Goal: Navigation & Orientation: Find specific page/section

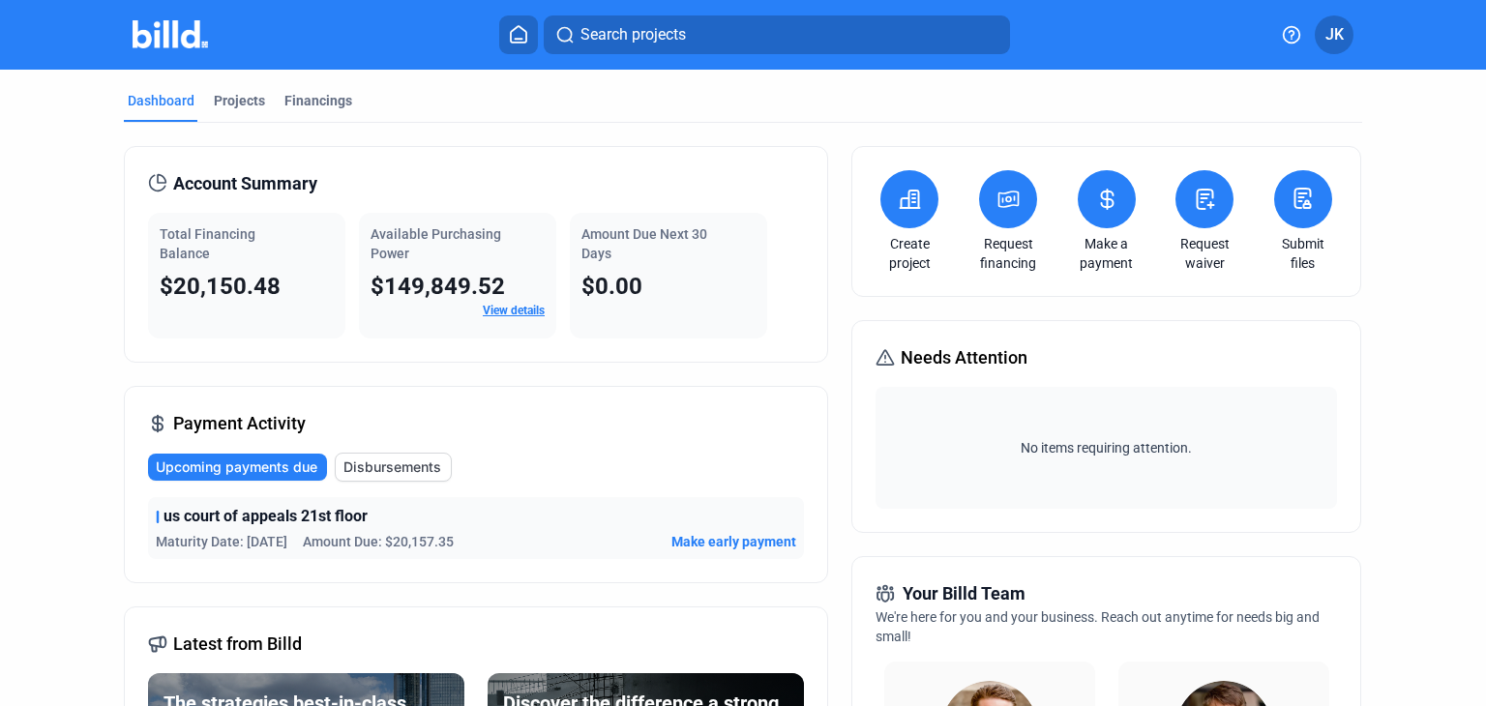
click at [519, 311] on link "View details" at bounding box center [514, 311] width 62 height 14
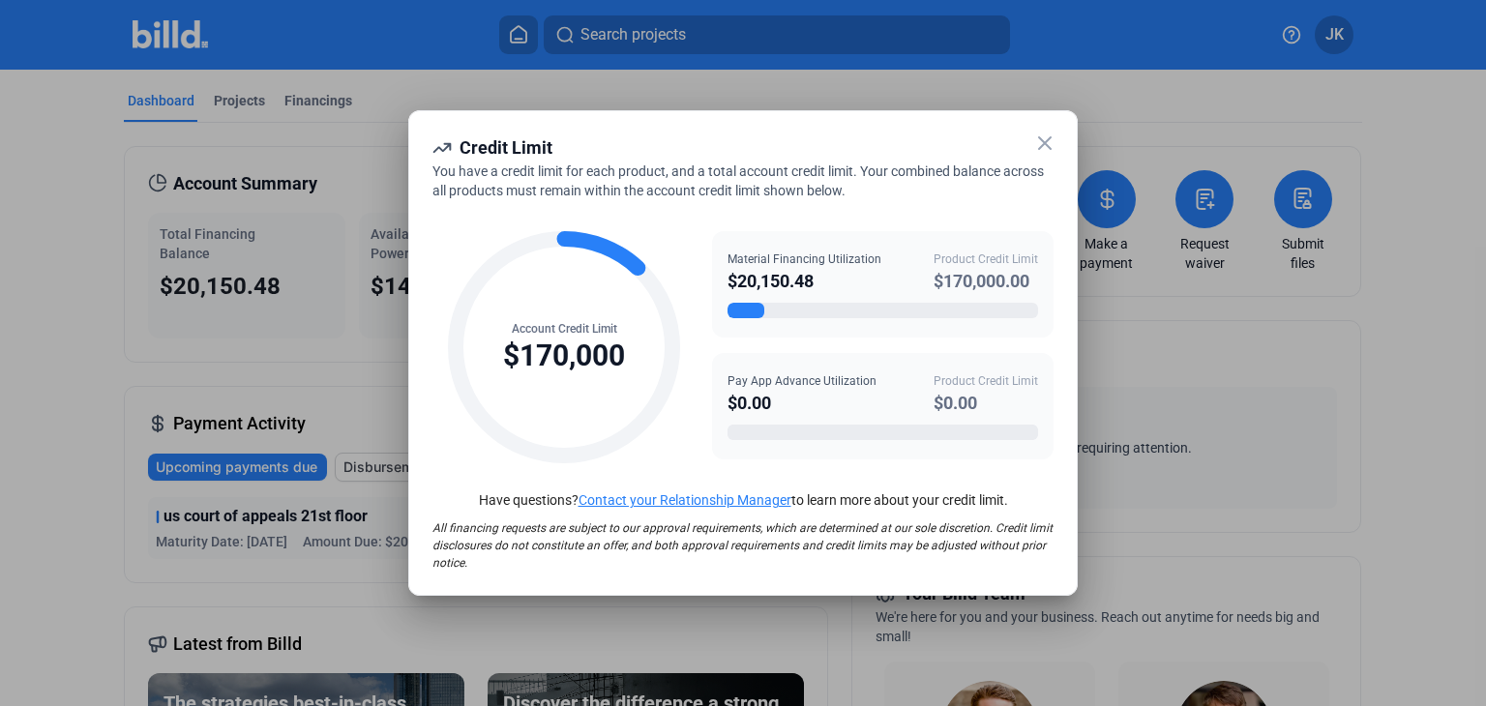
click at [1041, 140] on icon at bounding box center [1045, 143] width 12 height 12
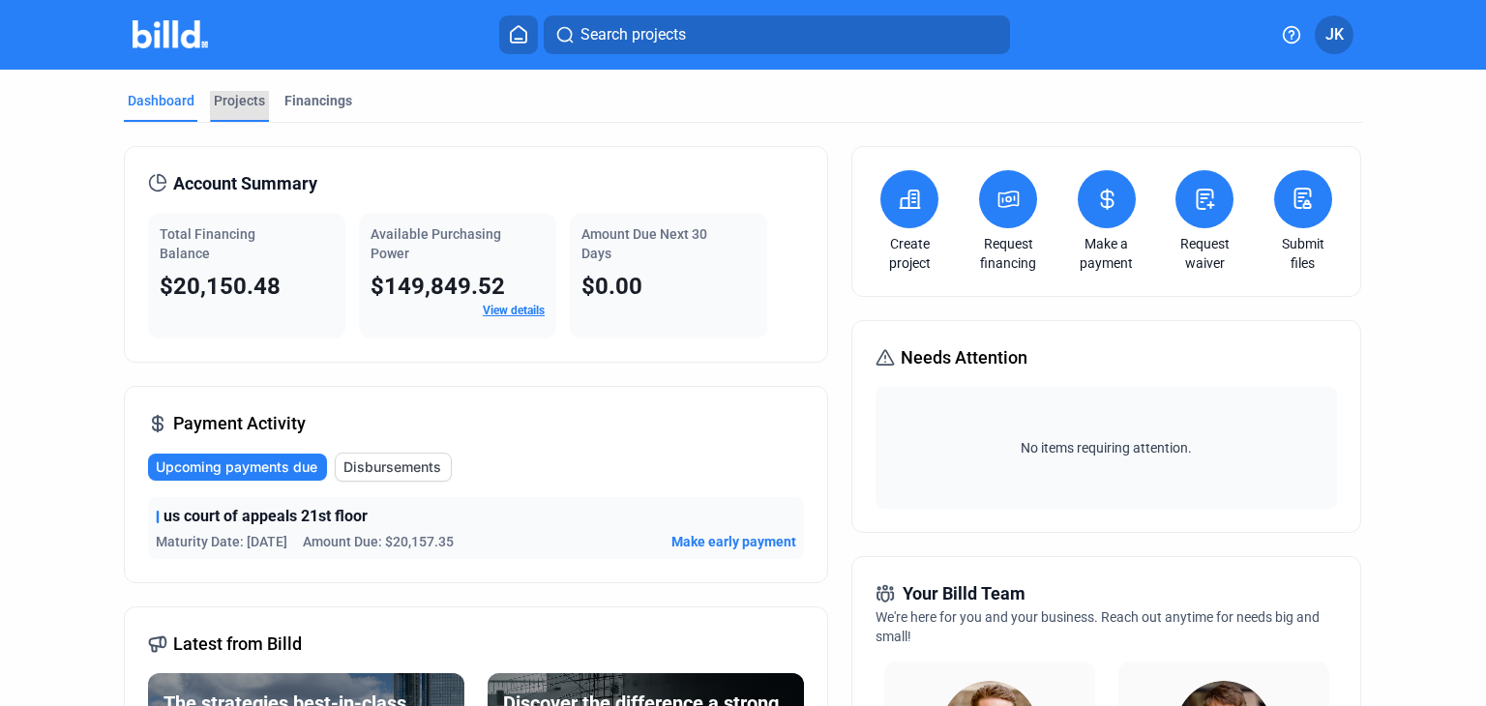
click at [235, 104] on div "Projects" at bounding box center [239, 100] width 51 height 19
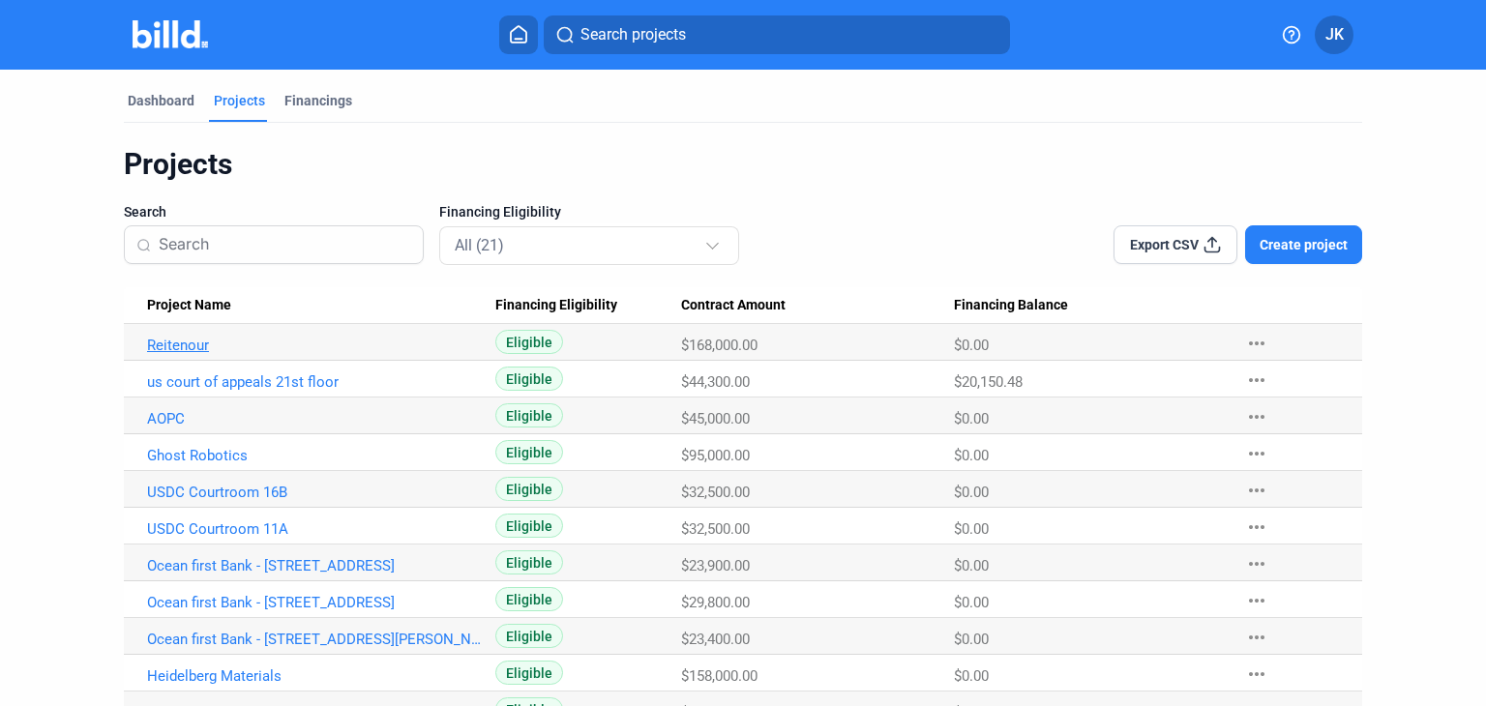
click at [175, 341] on link "Reitenour" at bounding box center [315, 345] width 336 height 17
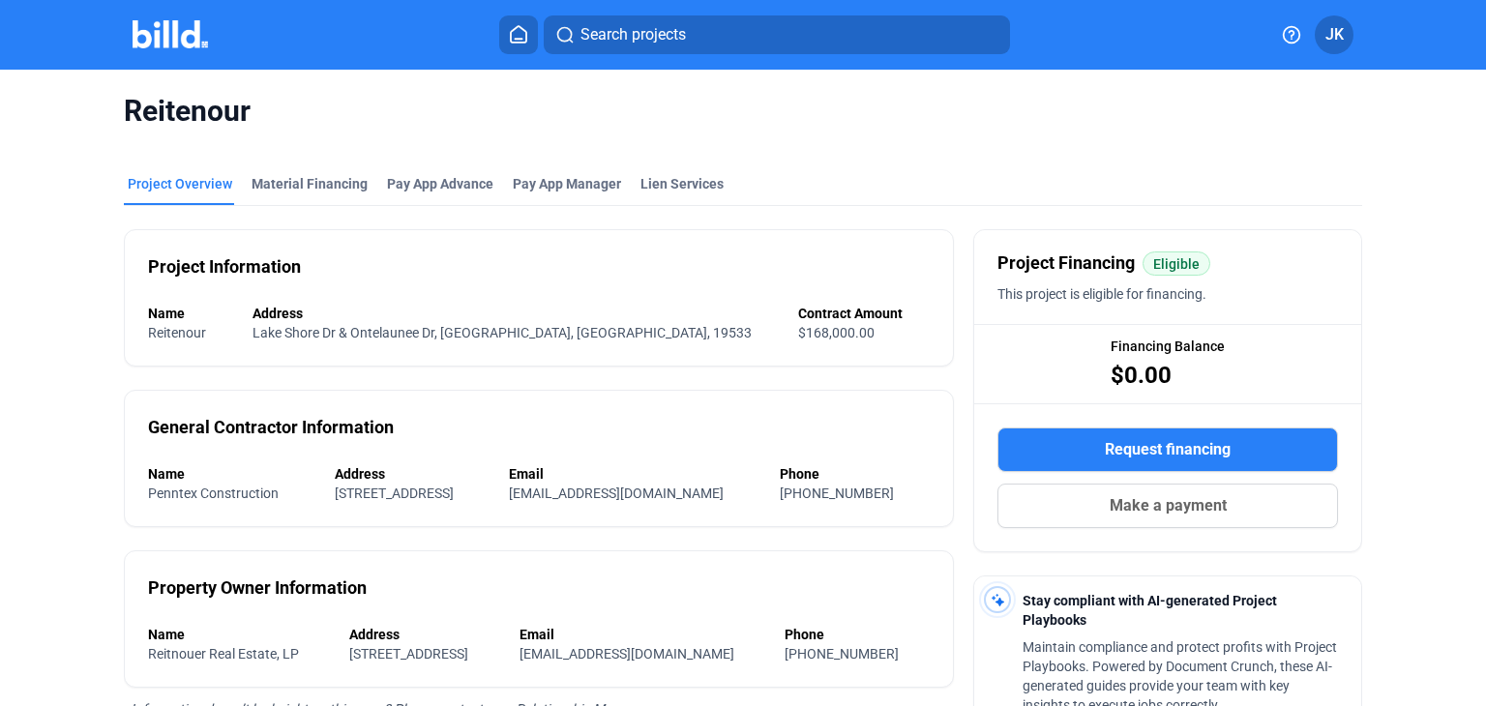
click at [172, 36] on img at bounding box center [171, 34] width 76 height 28
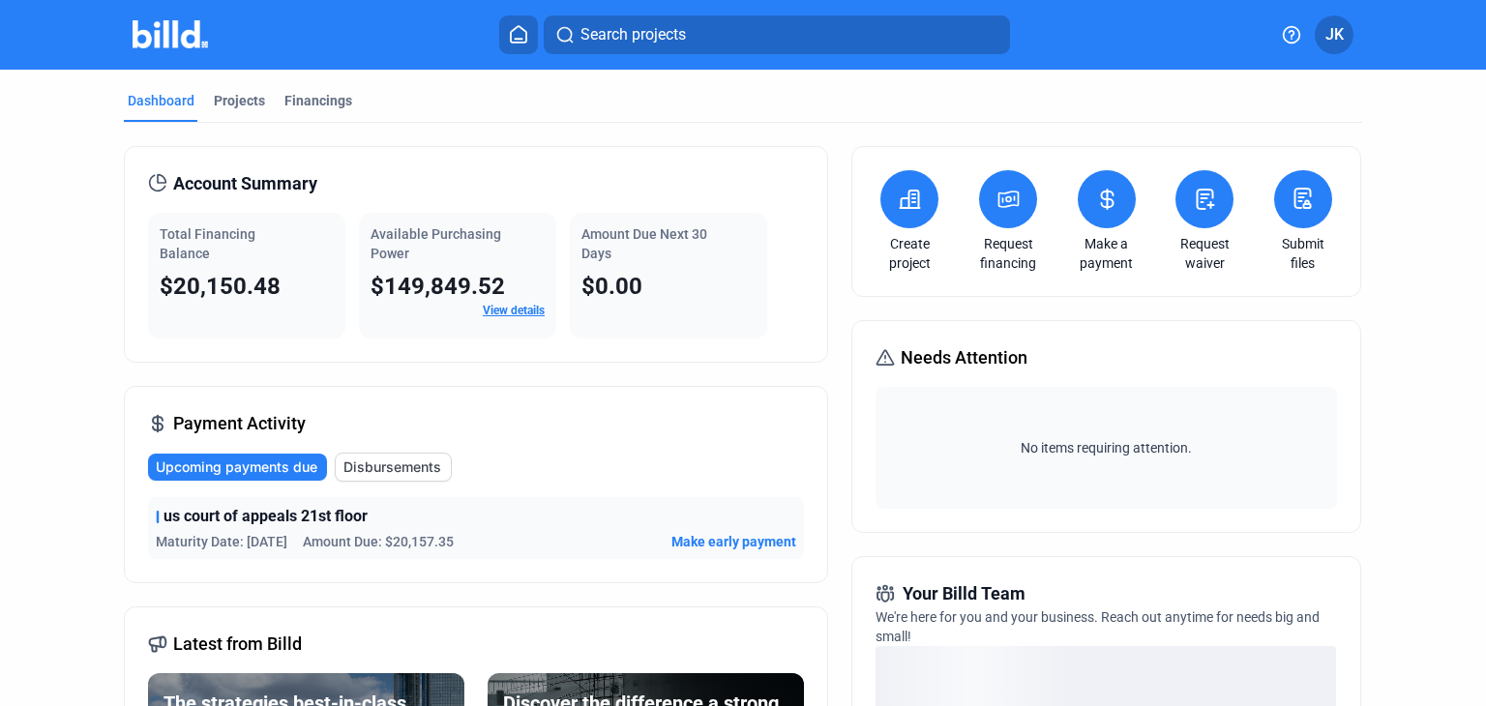
drag, startPoint x: 1484, startPoint y: 51, endPoint x: 1470, endPoint y: 167, distance: 116.9
click at [1467, 183] on div "Search projects JK Dashboard Projects Financings Account Summary Total Financin…" at bounding box center [743, 353] width 1486 height 706
click at [1447, 160] on div "Dashboard Projects Financings Account Summary Total Financing Balance $20,150.4…" at bounding box center [743, 679] width 1486 height 1219
